Goal: Task Accomplishment & Management: Complete application form

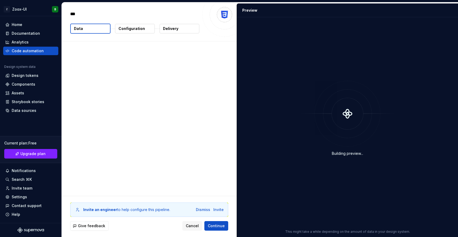
type textarea "*"
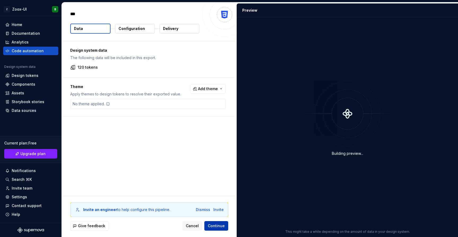
click at [214, 228] on span "Continue" at bounding box center [216, 225] width 17 height 5
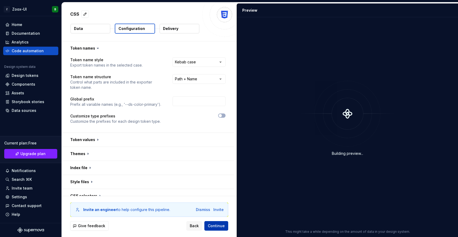
click at [215, 226] on span "Continue" at bounding box center [216, 225] width 17 height 5
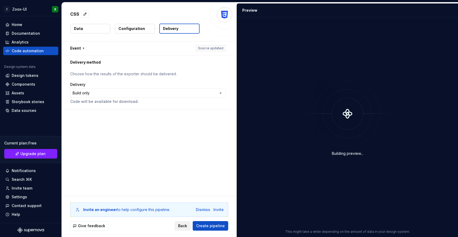
click at [184, 226] on span "Back" at bounding box center [182, 225] width 9 height 5
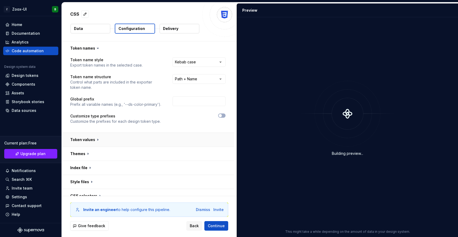
scroll to position [35, 0]
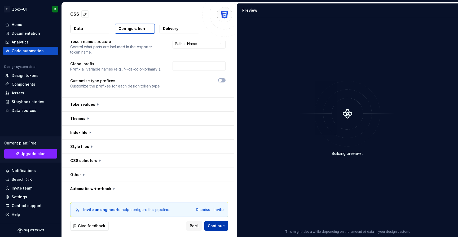
click at [222, 229] on button "Continue" at bounding box center [217, 226] width 24 height 10
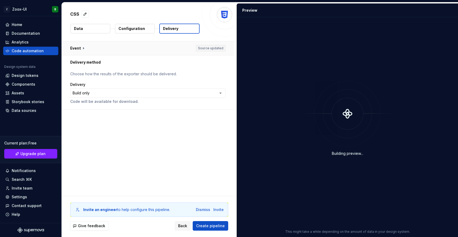
click at [216, 47] on button "button" at bounding box center [148, 48] width 172 height 14
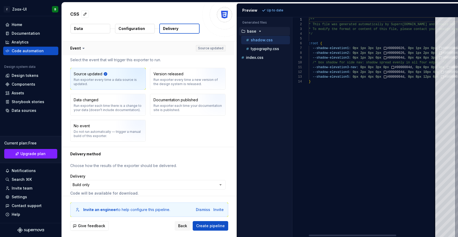
click at [216, 47] on button "button" at bounding box center [148, 48] width 172 height 14
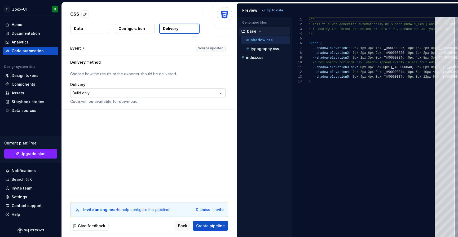
click at [117, 96] on html "**********" at bounding box center [229, 118] width 458 height 237
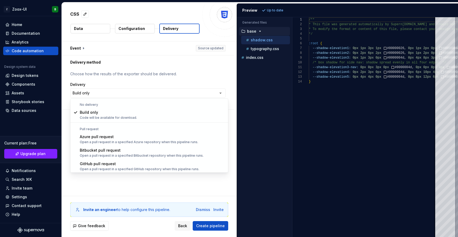
select select "******"
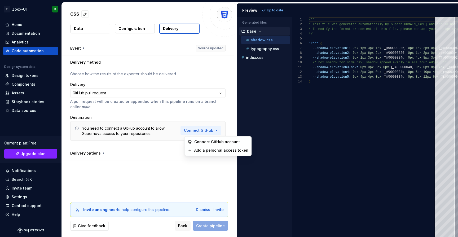
click at [205, 129] on html "**********" at bounding box center [229, 118] width 458 height 237
click at [208, 142] on span "Connect GitHub account" at bounding box center [221, 141] width 54 height 5
click at [206, 130] on html "**********" at bounding box center [229, 118] width 458 height 237
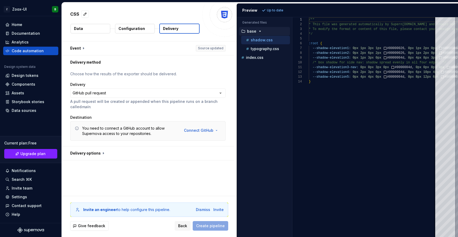
click at [202, 168] on html "**********" at bounding box center [229, 118] width 458 height 237
click at [24, 109] on div "Data sources" at bounding box center [24, 110] width 25 height 5
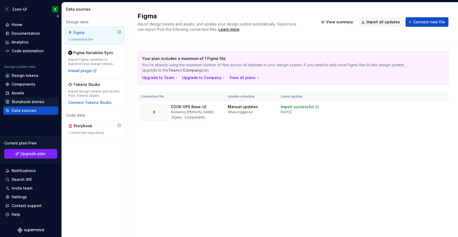
click at [32, 103] on div "Storybook stories" at bounding box center [28, 101] width 33 height 5
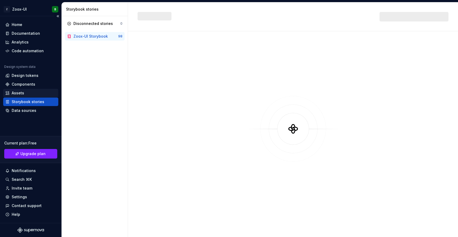
click at [23, 93] on div "Assets" at bounding box center [18, 92] width 12 height 5
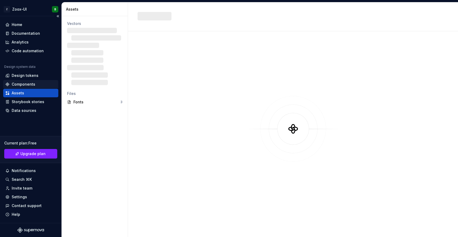
click at [23, 85] on div "Components" at bounding box center [24, 84] width 24 height 5
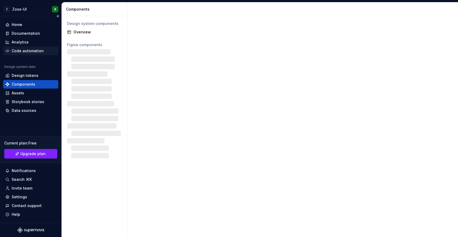
click at [26, 53] on div "Code automation" at bounding box center [28, 50] width 32 height 5
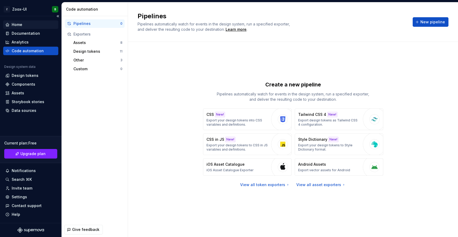
click at [17, 26] on div "Home" at bounding box center [17, 24] width 11 height 5
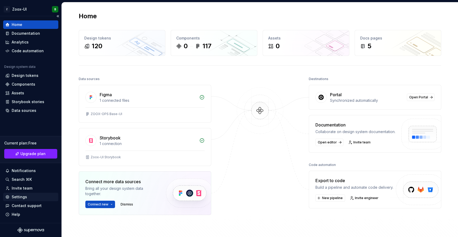
click at [22, 199] on div "Settings" at bounding box center [19, 196] width 15 height 5
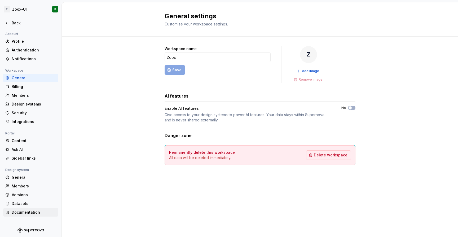
click at [27, 211] on div "Documentation" at bounding box center [34, 212] width 45 height 5
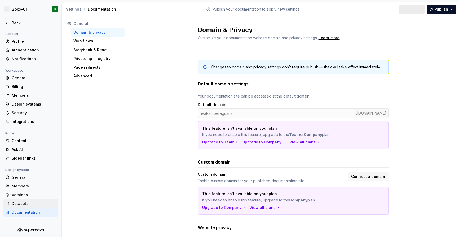
click at [25, 205] on div "Datasets" at bounding box center [34, 203] width 45 height 5
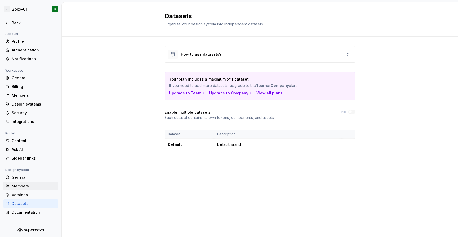
click at [22, 187] on div "Members" at bounding box center [34, 186] width 45 height 5
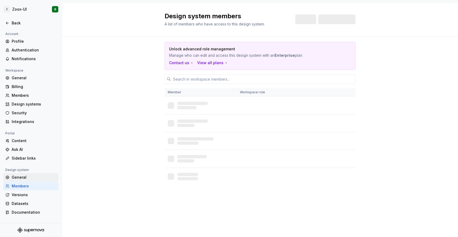
click at [20, 175] on div "General" at bounding box center [34, 177] width 45 height 5
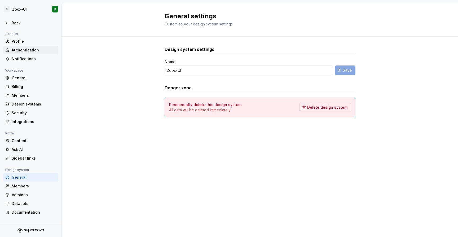
click at [21, 50] on div "Authentication" at bounding box center [34, 49] width 45 height 5
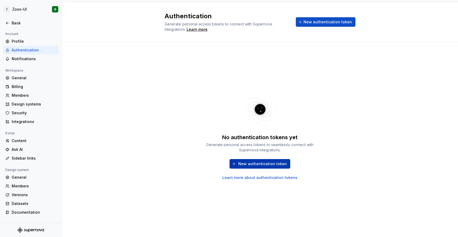
click at [268, 165] on span "New authentication token" at bounding box center [262, 163] width 49 height 5
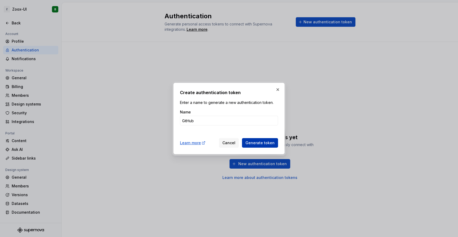
type input "GitHub"
click at [262, 142] on span "Generate token" at bounding box center [260, 142] width 29 height 5
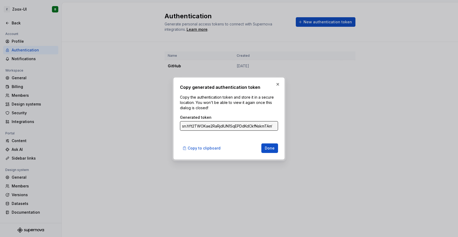
click at [265, 126] on input "sn.hYt2TWOKae2RaRjdlUN1SqEPDdKdCkfNskmTAm1Dh9jLB9qoChbfANGdxYTjcqvsaJqtOtcMGMGI…" at bounding box center [229, 126] width 98 height 10
click at [270, 150] on span "Done" at bounding box center [270, 148] width 10 height 5
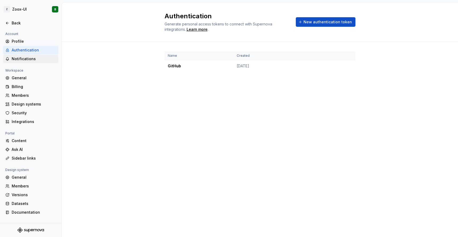
click at [27, 59] on div "Notifications" at bounding box center [34, 58] width 45 height 5
click at [21, 42] on div "Profile" at bounding box center [34, 41] width 45 height 5
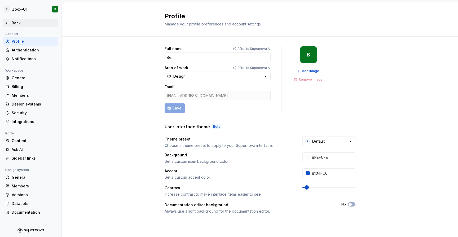
click at [7, 24] on icon at bounding box center [7, 23] width 2 height 2
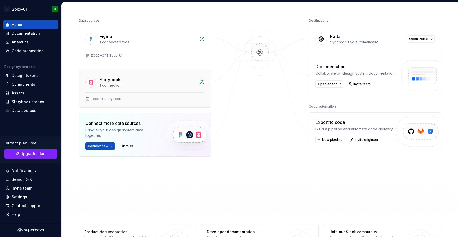
scroll to position [59, 0]
click at [112, 146] on button "Connect new" at bounding box center [100, 145] width 30 height 7
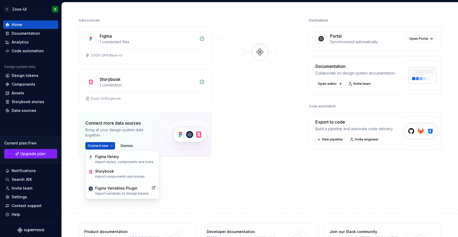
click at [170, 173] on div "Figma 1 connected files ZOOX-OPS Base-UI Storybook 1 connection Zoox-UI Storybo…" at bounding box center [145, 104] width 133 height 157
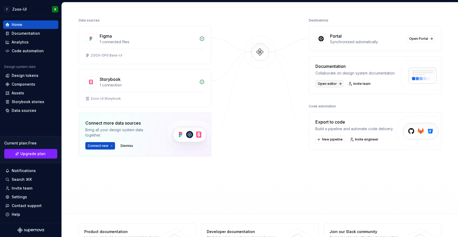
click at [326, 86] on link "Open editor" at bounding box center [330, 83] width 28 height 7
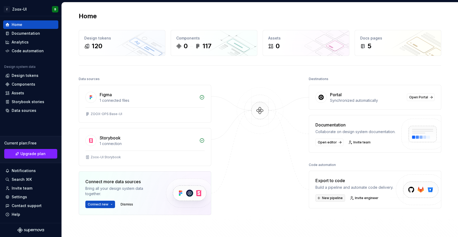
click at [330, 197] on span "New pipeline" at bounding box center [332, 198] width 21 height 4
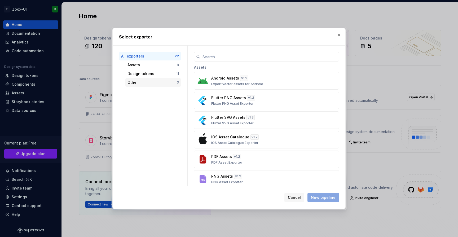
click at [130, 79] on div "Other 3" at bounding box center [153, 82] width 56 height 8
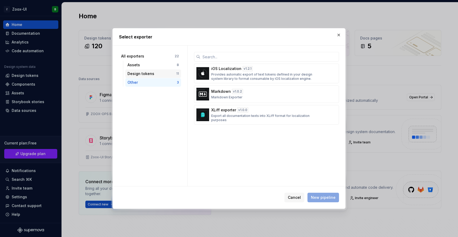
click at [136, 74] on div "Design tokens" at bounding box center [152, 73] width 49 height 5
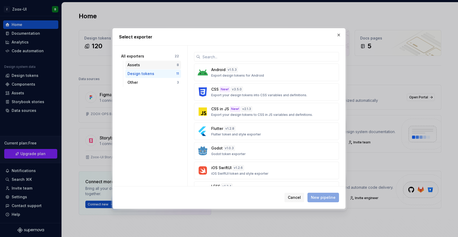
click at [138, 65] on div "Assets" at bounding box center [152, 64] width 49 height 5
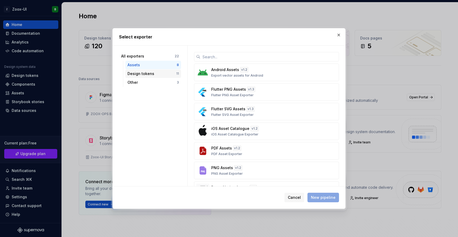
click at [140, 72] on div "Design tokens" at bounding box center [152, 73] width 49 height 5
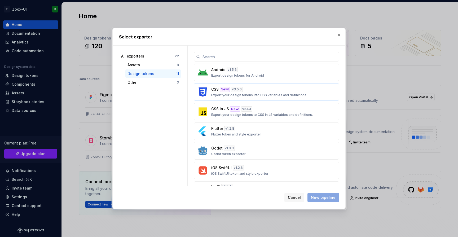
click at [211, 93] on div "CSS New! v 3.5.0 Export your design tokens into CSS variables and definitions." at bounding box center [264, 92] width 107 height 11
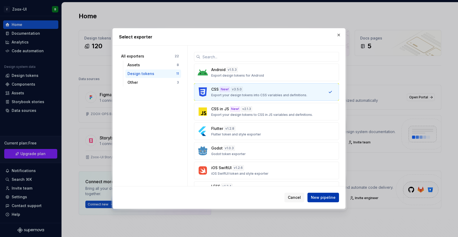
click at [330, 197] on span "New pipeline" at bounding box center [323, 197] width 25 height 5
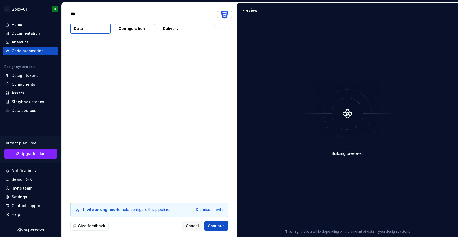
type textarea "*"
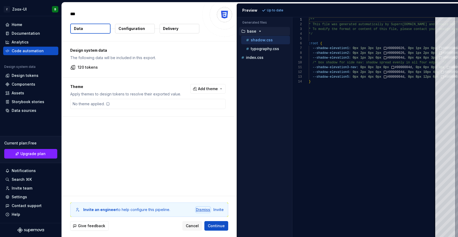
click at [204, 211] on div "Dismiss" at bounding box center [203, 209] width 14 height 5
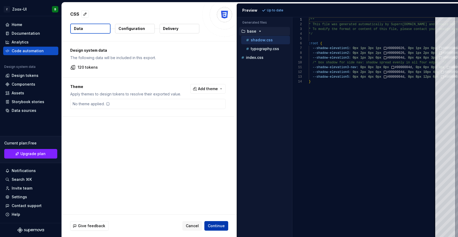
click at [211, 224] on span "Continue" at bounding box center [216, 225] width 17 height 5
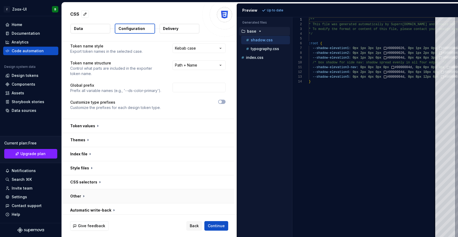
scroll to position [17, 0]
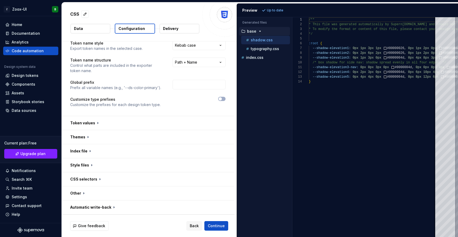
click at [217, 220] on div "Give feedback Back Continue" at bounding box center [149, 226] width 175 height 22
click at [217, 224] on span "Continue" at bounding box center [216, 225] width 17 height 5
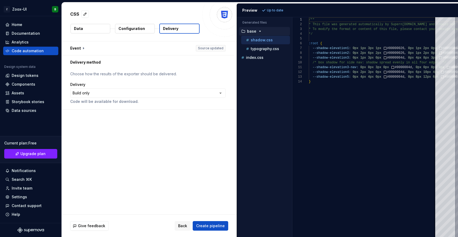
click at [177, 95] on html "**********" at bounding box center [229, 118] width 458 height 237
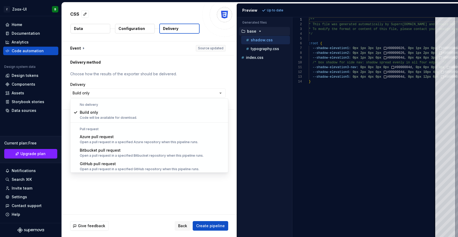
select select "******"
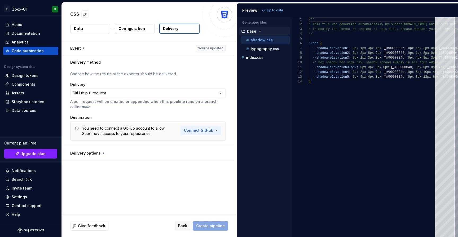
click at [199, 132] on html "**********" at bounding box center [229, 118] width 458 height 237
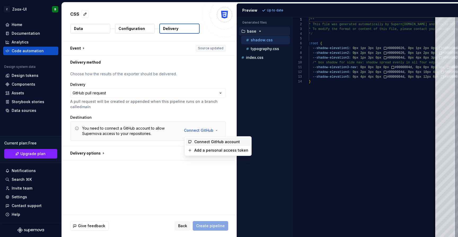
click at [206, 140] on span "Connect GitHub account" at bounding box center [221, 141] width 54 height 5
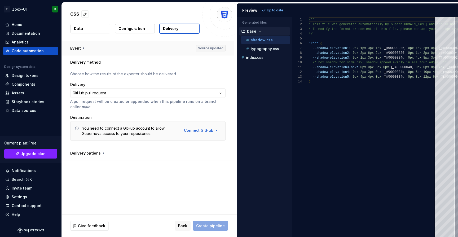
click at [218, 49] on button "button" at bounding box center [148, 48] width 172 height 14
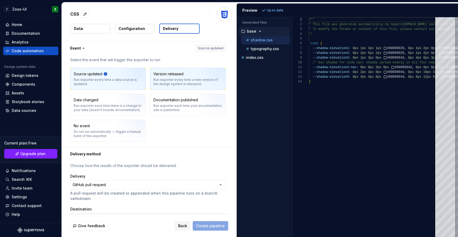
click at [185, 78] on div "Run exporter every time a new version of the design system is released." at bounding box center [188, 82] width 69 height 8
click at [118, 83] on img "button" at bounding box center [133, 81] width 34 height 36
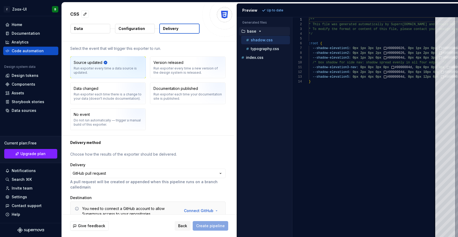
scroll to position [38, 0]
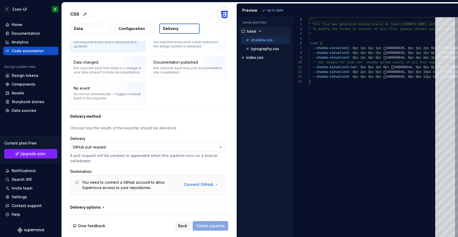
click at [179, 149] on html "**********" at bounding box center [229, 118] width 458 height 237
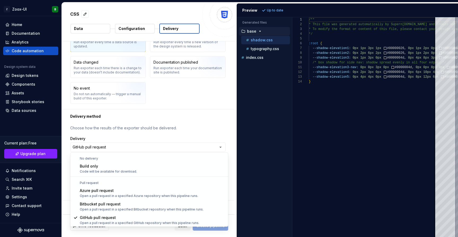
scroll to position [0, 0]
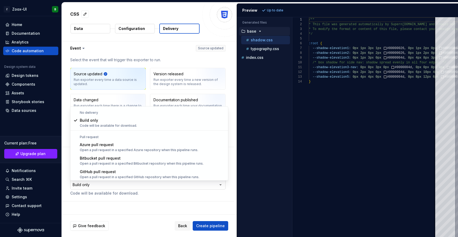
click at [145, 184] on html "**********" at bounding box center [229, 118] width 458 height 237
select select "******"
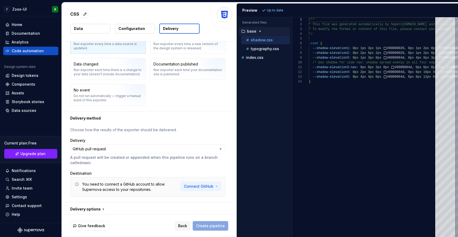
scroll to position [38, 0]
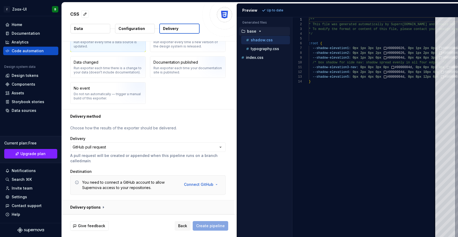
click at [197, 208] on button "button" at bounding box center [148, 208] width 172 height 14
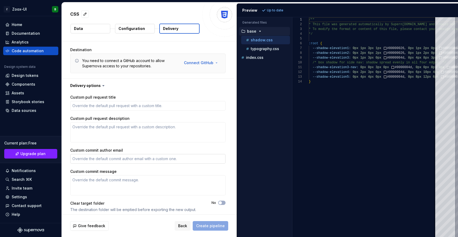
scroll to position [163, 0]
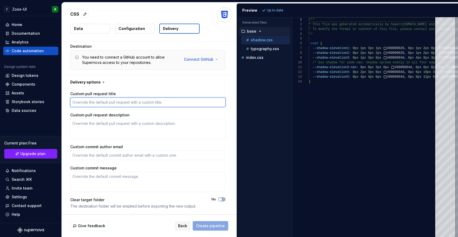
click at [109, 101] on textarea "Custom pull request title" at bounding box center [147, 103] width 155 height 10
type textarea "*"
type textarea "T"
type textarea "*"
type textarea "Te"
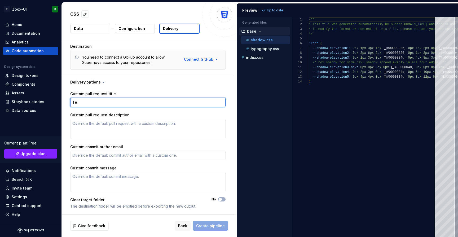
type textarea "*"
type textarea "Tes"
type textarea "*"
type textarea "Test"
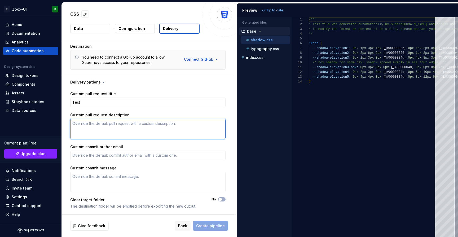
click at [121, 125] on textarea "Custom pull request description" at bounding box center [147, 129] width 155 height 20
type textarea "*"
type textarea "t"
type textarea "*"
type textarea "te"
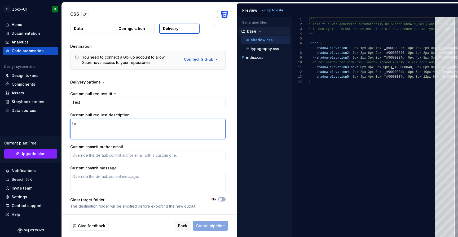
type textarea "*"
type textarea "tes"
type textarea "*"
type textarea "test"
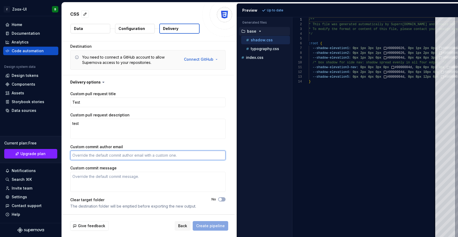
click at [125, 155] on textarea "Custom commit author email" at bounding box center [147, 156] width 155 height 10
click at [223, 201] on icon "button" at bounding box center [220, 199] width 4 height 3
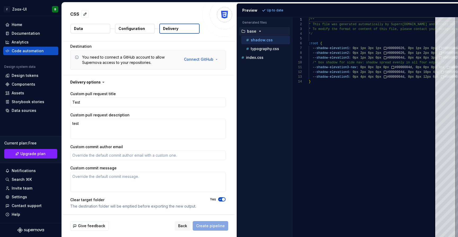
click at [212, 227] on div "Back Create pipeline" at bounding box center [202, 226] width 54 height 10
click at [223, 200] on icon "button" at bounding box center [220, 199] width 4 height 3
type textarea "*"
click at [131, 29] on p "Configuration" at bounding box center [132, 28] width 27 height 5
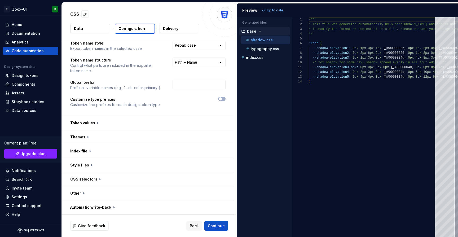
scroll to position [17, 0]
click at [99, 118] on button "button" at bounding box center [148, 123] width 172 height 14
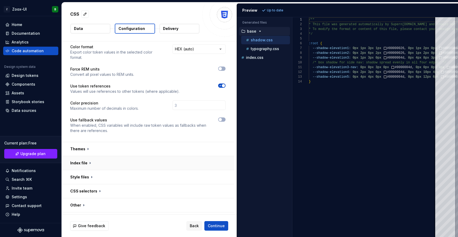
scroll to position [111, 0]
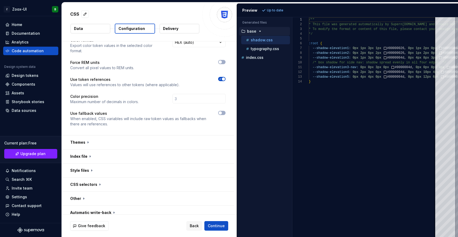
click at [80, 25] on button "Data" at bounding box center [91, 29] width 40 height 10
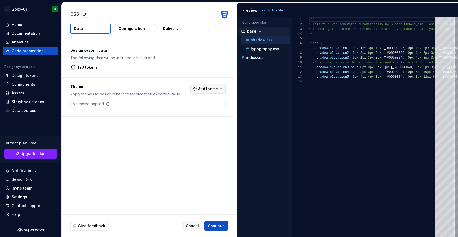
click at [208, 88] on span "Add theme" at bounding box center [208, 88] width 20 height 5
click at [180, 112] on div "Dark" at bounding box center [179, 109] width 8 height 5
click at [191, 61] on html "Z Zoox-UI B Home Documentation Analytics Code automation Design system data Des…" at bounding box center [229, 118] width 458 height 237
click at [284, 5] on div "Preview Refresh preview" at bounding box center [347, 10] width 221 height 14
click at [281, 8] on span "Refresh preview" at bounding box center [280, 10] width 27 height 4
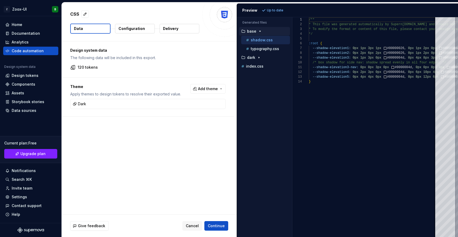
click at [180, 28] on button "Delivery" at bounding box center [180, 29] width 40 height 10
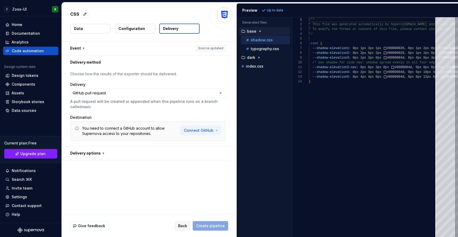
click at [219, 131] on html "**********" at bounding box center [229, 118] width 458 height 237
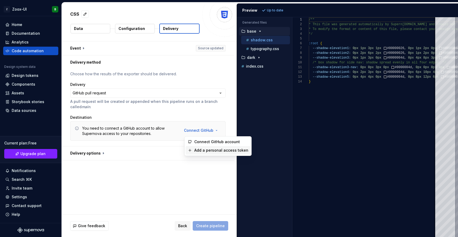
click at [221, 152] on span "Add a personal access token" at bounding box center [221, 150] width 54 height 5
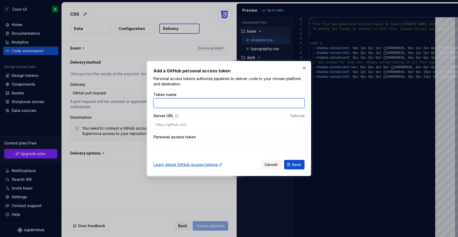
click at [181, 104] on input "Token name" at bounding box center [229, 103] width 151 height 10
type input "GitHub"
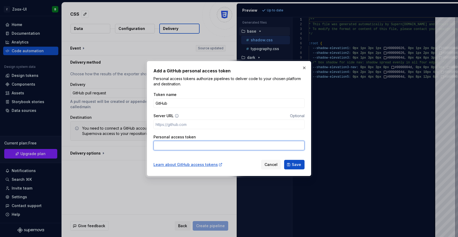
click at [203, 144] on input "Personal access token" at bounding box center [229, 146] width 151 height 10
click at [252, 145] on input "Personal access token" at bounding box center [229, 146] width 151 height 10
click at [223, 125] on input "Server URL" at bounding box center [229, 125] width 151 height 10
click at [305, 67] on button "button" at bounding box center [304, 67] width 7 height 7
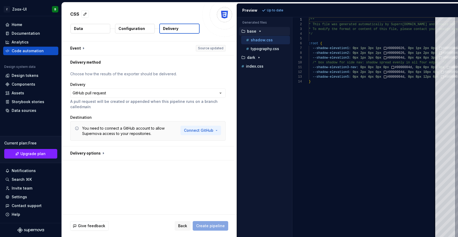
click at [199, 131] on html "**********" at bounding box center [229, 118] width 458 height 237
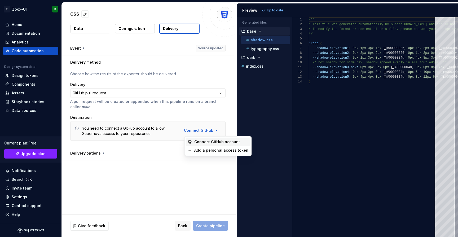
click at [205, 140] on span "Connect GitHub account" at bounding box center [221, 141] width 54 height 5
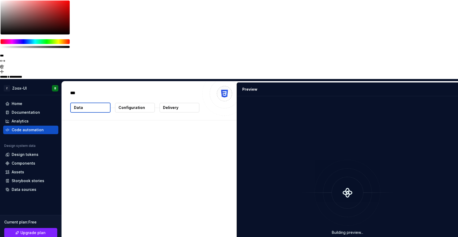
type textarea "*"
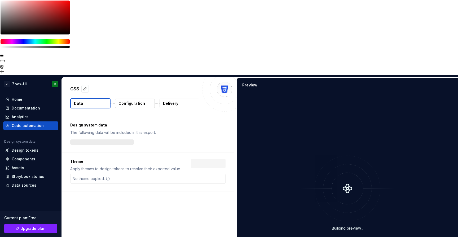
click at [177, 101] on p "Delivery" at bounding box center [170, 103] width 15 height 5
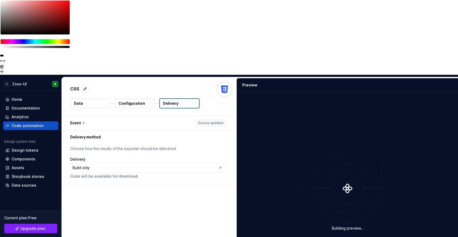
click at [179, 98] on button "Delivery" at bounding box center [179, 103] width 40 height 10
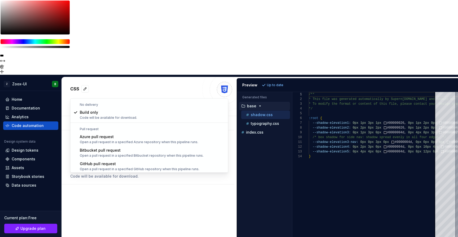
click at [194, 91] on html "**********" at bounding box center [229, 118] width 458 height 237
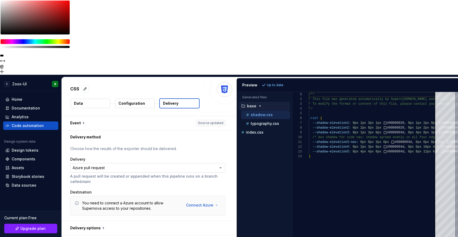
click at [188, 95] on html "**********" at bounding box center [229, 118] width 458 height 237
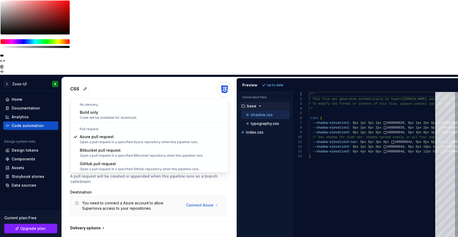
select select "******"
